Goal: Register for event/course

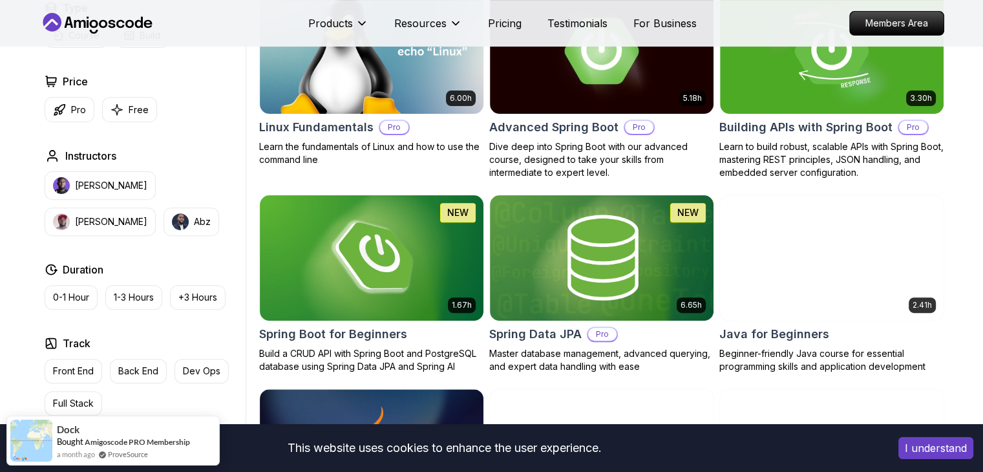
scroll to position [419, 0]
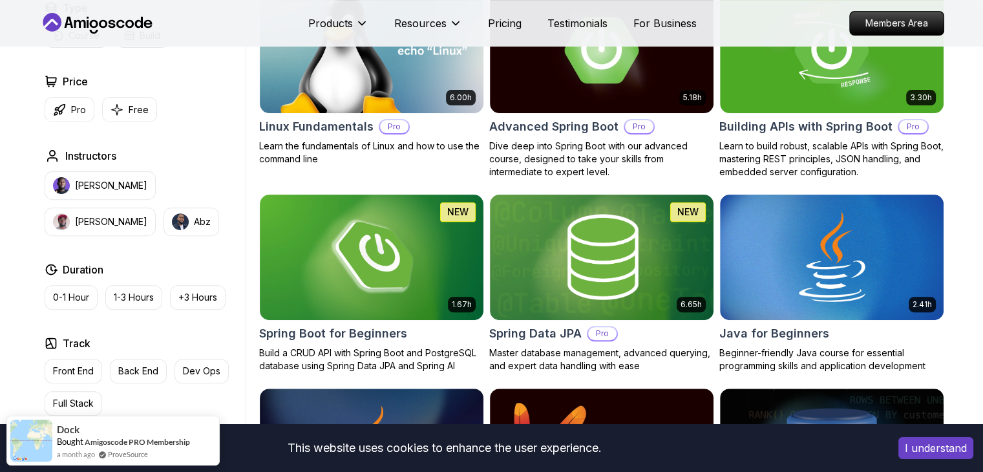
click at [393, 263] on img at bounding box center [372, 256] width 224 height 125
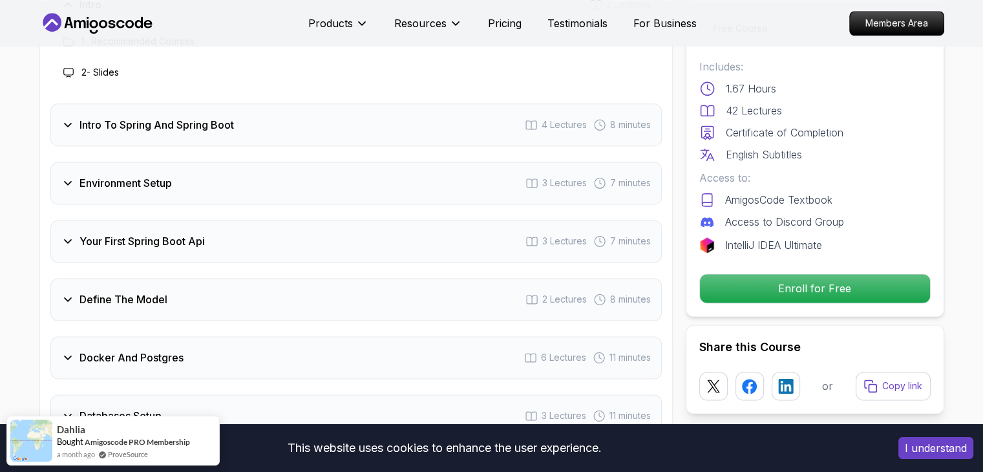
scroll to position [1720, 0]
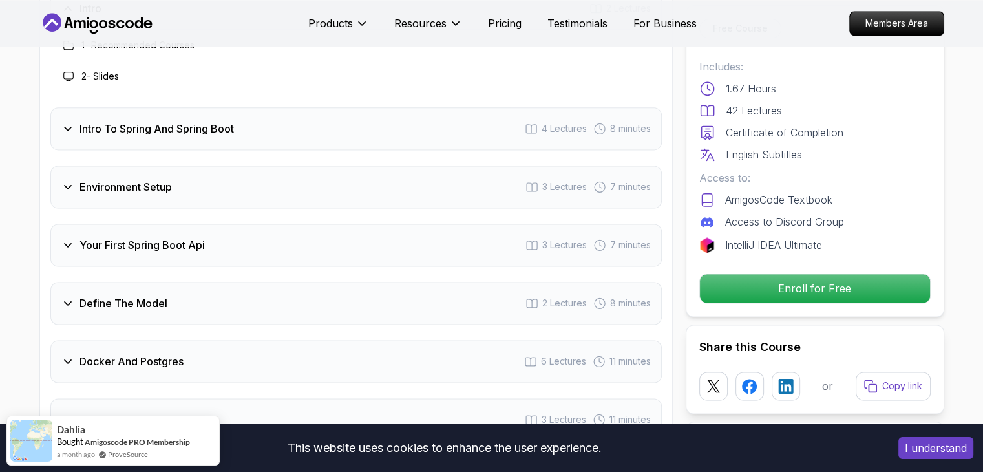
click at [93, 353] on h3 "Docker And Postgres" at bounding box center [131, 361] width 104 height 16
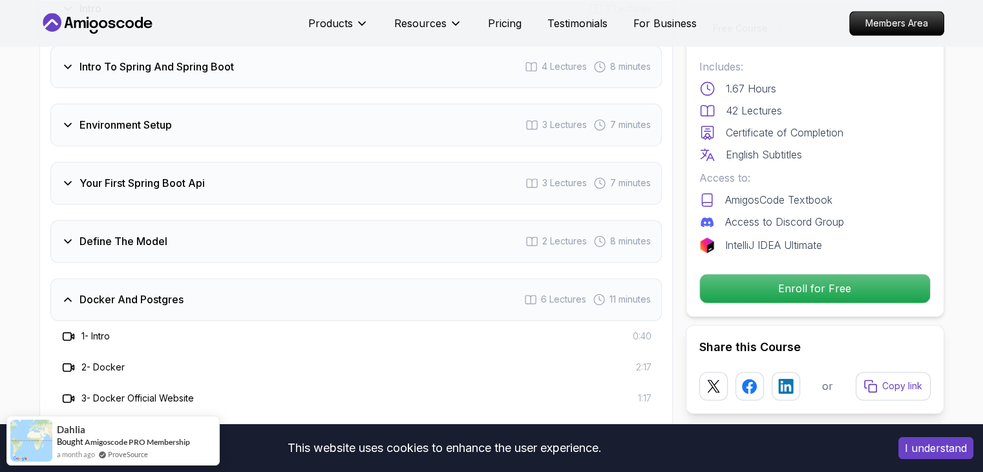
click at [78, 278] on div "Docker And Postgres 6 Lectures 11 minutes" at bounding box center [355, 299] width 611 height 43
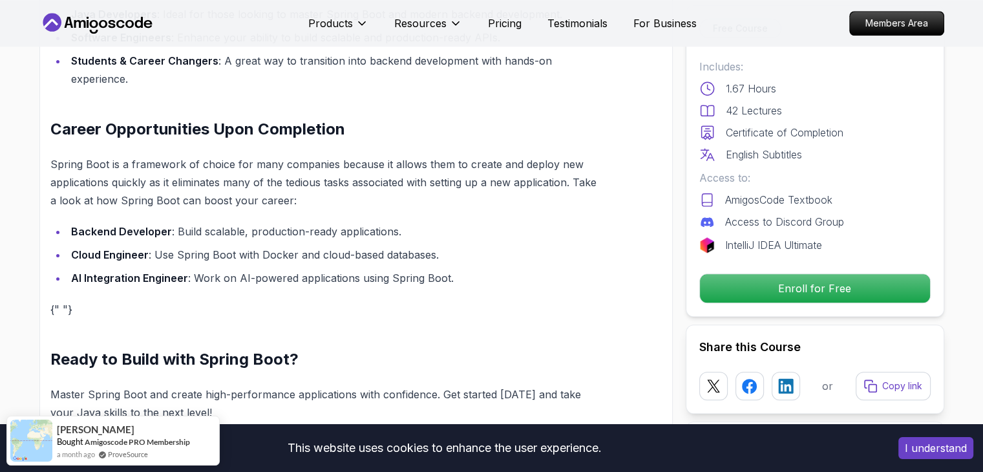
scroll to position [1067, 0]
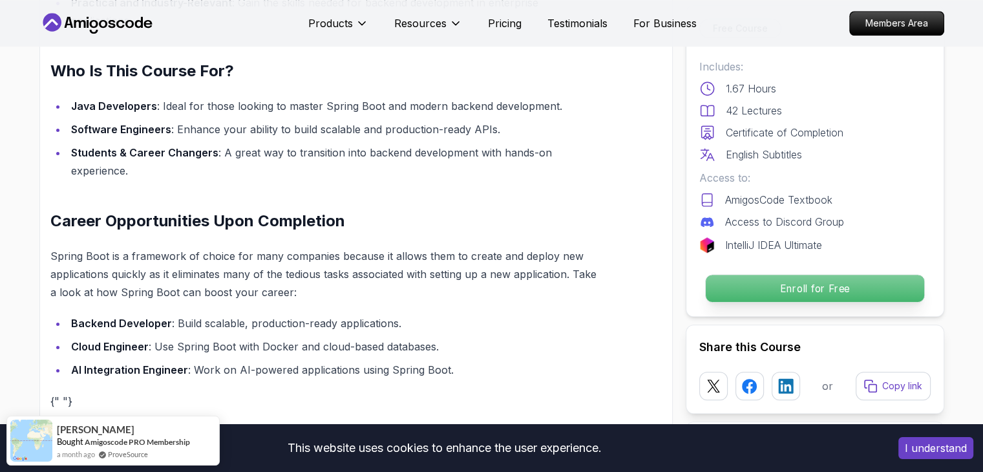
click at [727, 282] on p "Enroll for Free" at bounding box center [814, 288] width 218 height 27
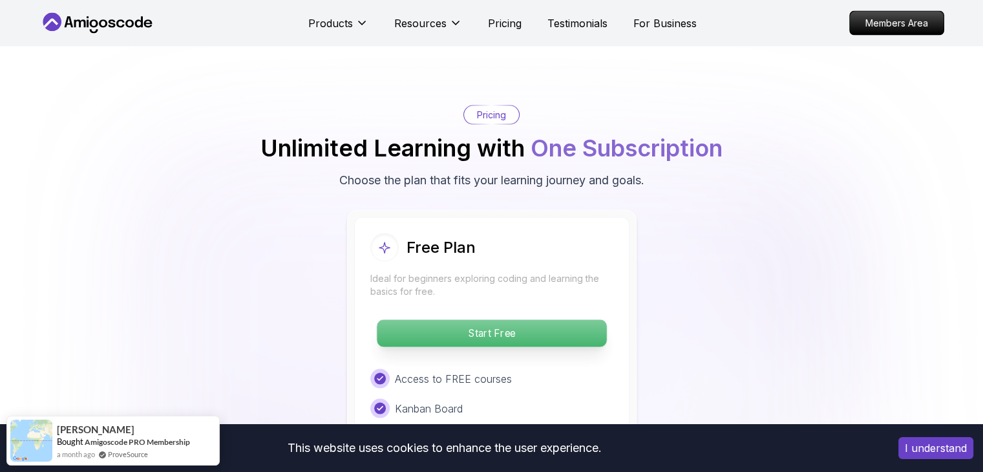
scroll to position [0, 0]
click at [569, 320] on p "Start Free" at bounding box center [491, 333] width 229 height 27
